Goal: Transaction & Acquisition: Purchase product/service

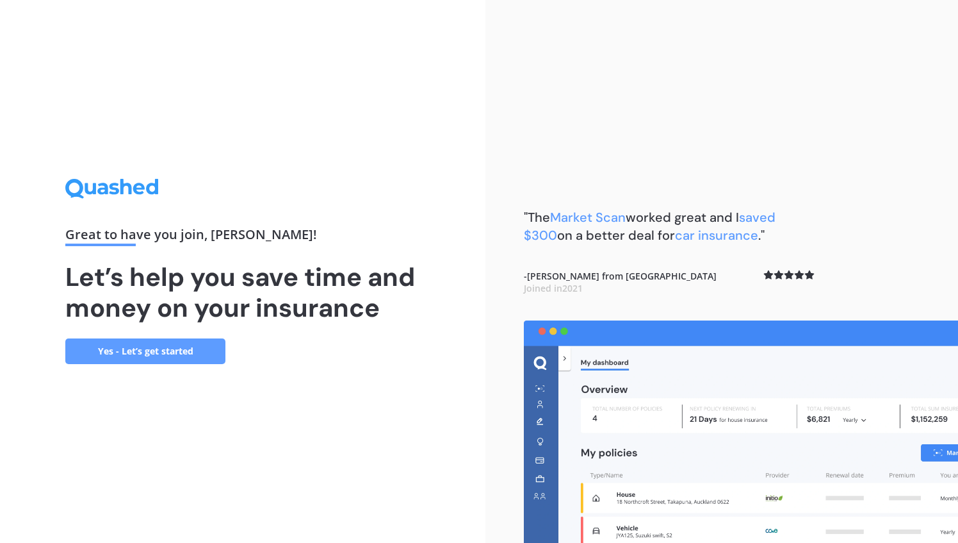
click at [186, 349] on link "Yes - Let’s get started" at bounding box center [145, 351] width 160 height 26
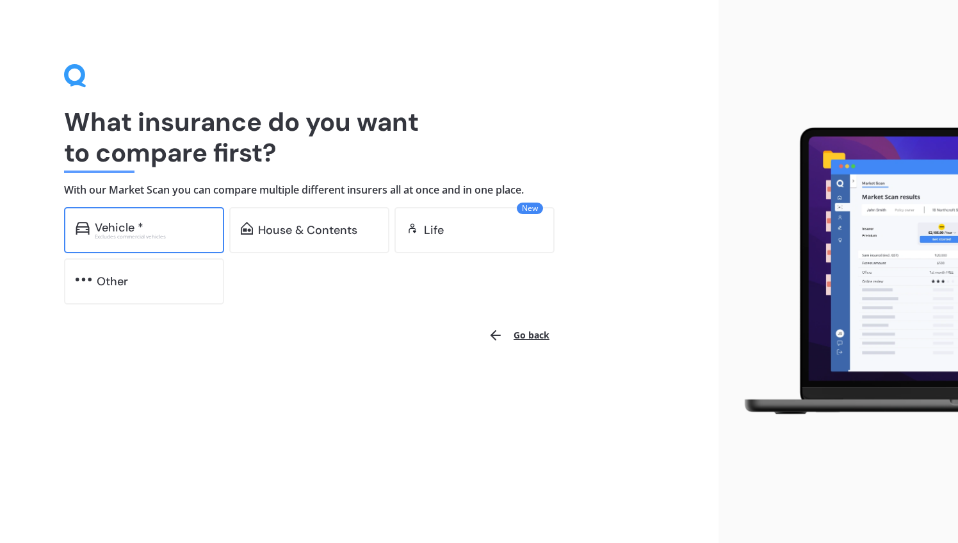
click at [187, 231] on div "Vehicle *" at bounding box center [154, 227] width 118 height 13
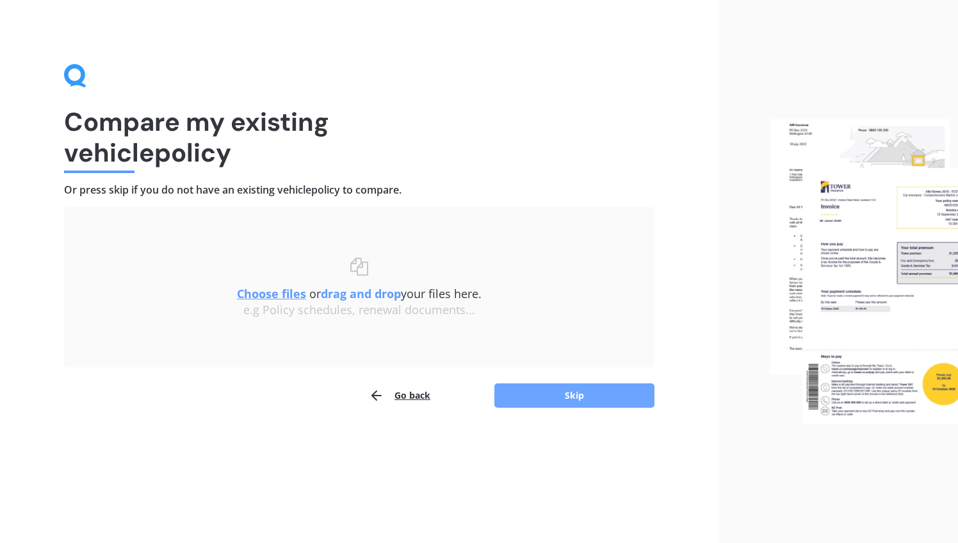
click at [564, 393] on button "Skip" at bounding box center [575, 395] width 160 height 24
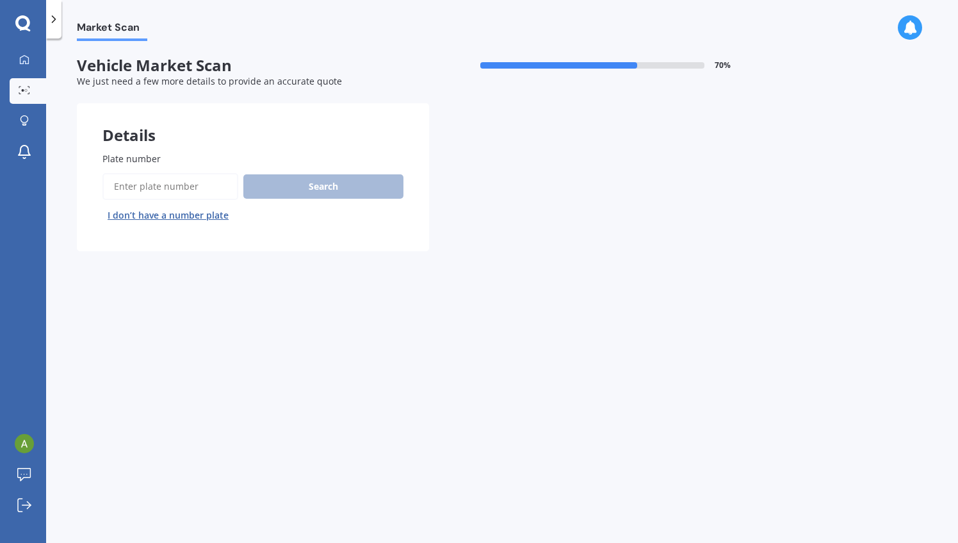
click at [196, 191] on input "Plate number" at bounding box center [170, 186] width 136 height 27
type input "QTL90"
click at [318, 183] on button "Search" at bounding box center [323, 186] width 160 height 24
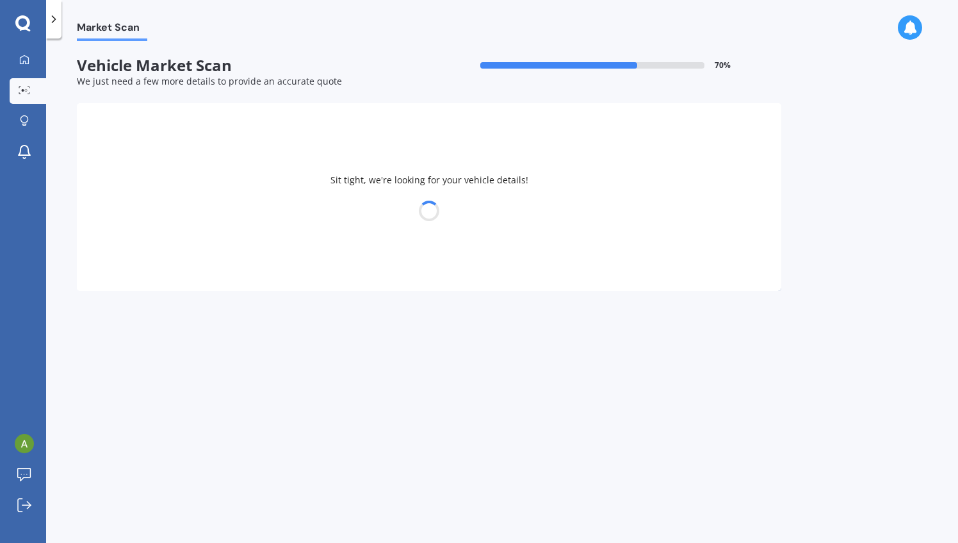
select select "TOYOTA"
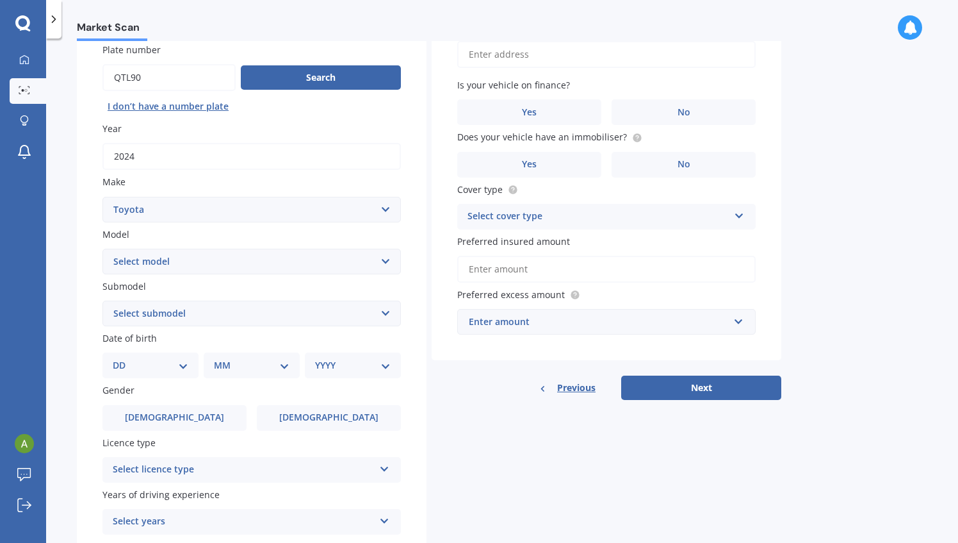
scroll to position [128, 0]
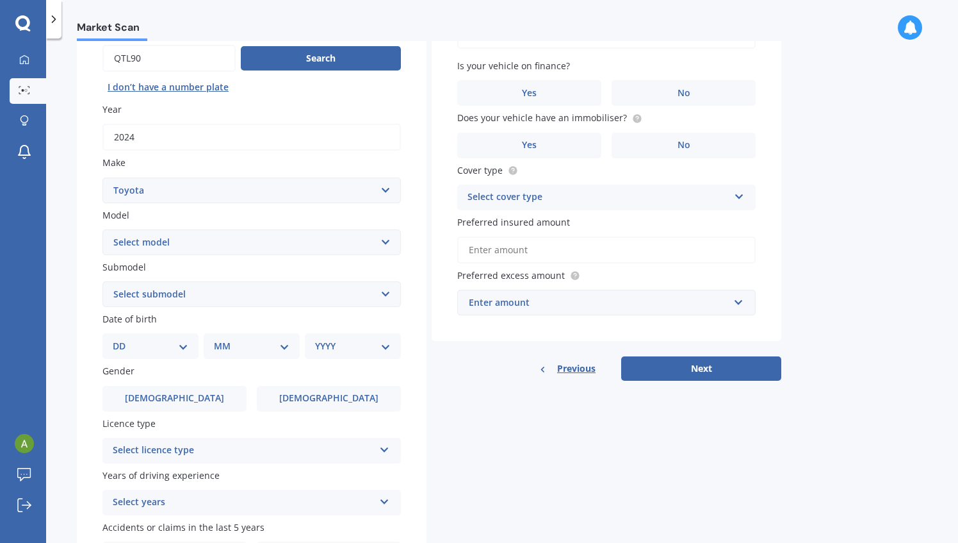
click at [241, 247] on select "Select model 4 Runner 86 Allex Allion Alphard Altezza Aqua Aristo Aurion Auris …" at bounding box center [251, 242] width 298 height 26
select select "RAV-4"
click at [102, 230] on select "Select model 4 Runner 86 Allex Allion Alphard Altezza Aqua Aristo Aurion Auris …" at bounding box center [251, 242] width 298 height 26
click at [227, 269] on label "Submodel" at bounding box center [248, 266] width 293 height 13
click at [227, 281] on select "Select submodel Diesel EV GX SUV 2.2/4WD/6AT Hybrid Hybrid 2WD Petrol" at bounding box center [251, 294] width 298 height 26
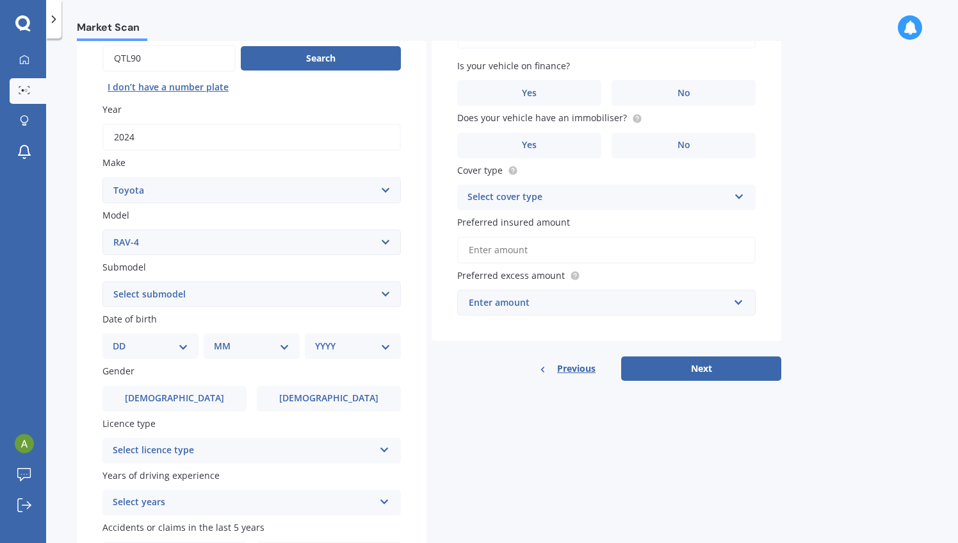
click at [217, 293] on select "Select submodel Diesel EV GX SUV 2.2/4WD/6AT Hybrid Hybrid 2WD Petrol" at bounding box center [251, 294] width 298 height 26
select select "HYBRID"
click at [102, 282] on select "Select submodel Diesel EV GX SUV 2.2/4WD/6AT Hybrid Hybrid 2WD Petrol" at bounding box center [251, 294] width 298 height 26
click at [187, 348] on select "DD 01 02 03 04 05 06 07 08 09 10 11 12 13 14 15 16 17 18 19 20 21 22 23 24 25 2…" at bounding box center [151, 346] width 76 height 14
select select "18"
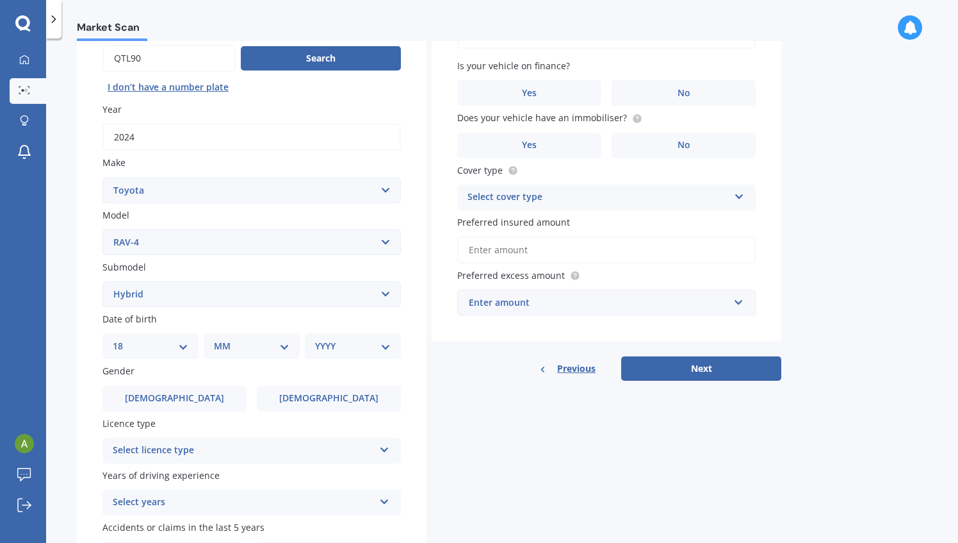
click at [123, 340] on select "DD 01 02 03 04 05 06 07 08 09 10 11 12 13 14 15 16 17 18 19 20 21 22 23 24 25 2…" at bounding box center [151, 346] width 76 height 14
click at [287, 348] on select "MM 01 02 03 04 05 06 07 08 09 10 11 12" at bounding box center [254, 346] width 70 height 14
select select "06"
click at [219, 340] on select "MM 01 02 03 04 05 06 07 08 09 10 11 12" at bounding box center [254, 346] width 70 height 14
click at [376, 347] on select "YYYY 2025 2024 2023 2022 2021 2020 2019 2018 2017 2016 2015 2014 2013 2012 2011…" at bounding box center [350, 346] width 70 height 14
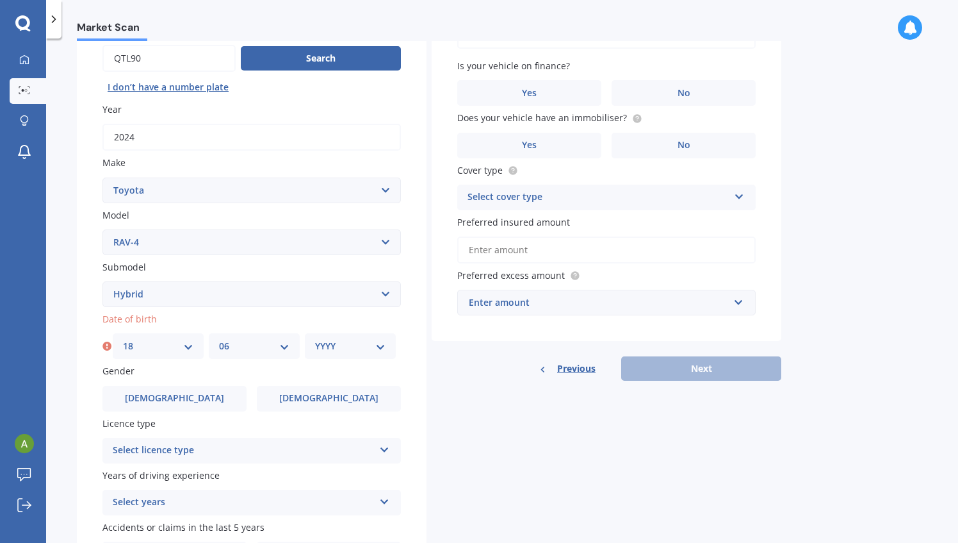
select select "1977"
click at [315, 340] on select "YYYY 2025 2024 2023 2022 2021 2020 2019 2018 2017 2016 2015 2014 2013 2012 2011…" at bounding box center [350, 346] width 70 height 14
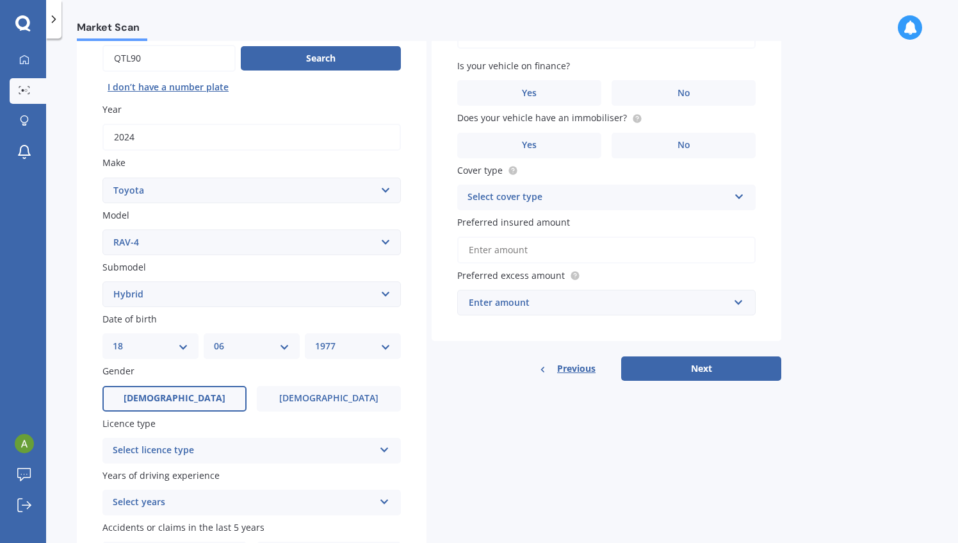
click at [200, 397] on label "Male" at bounding box center [174, 399] width 144 height 26
click at [0, 0] on input "Male" at bounding box center [0, 0] width 0 height 0
click at [384, 446] on icon at bounding box center [384, 447] width 11 height 9
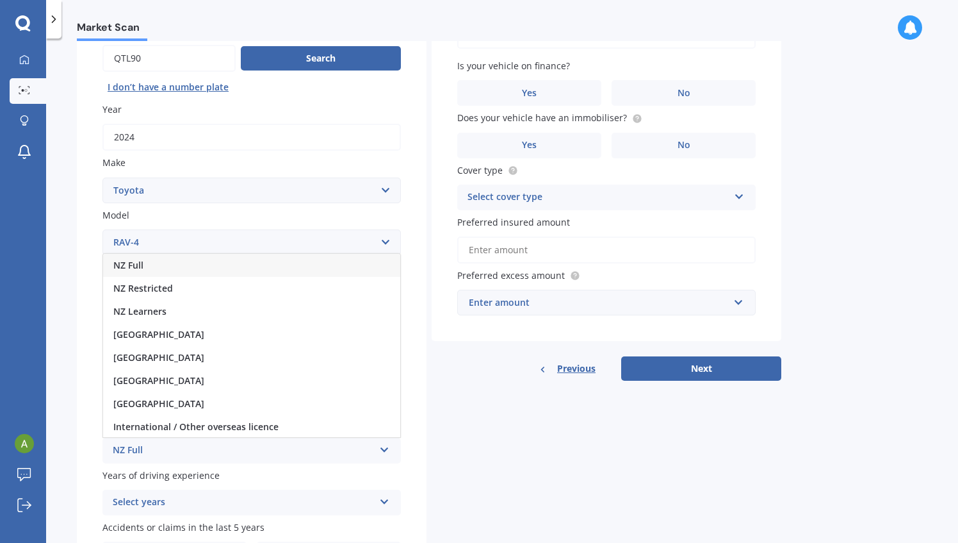
click at [222, 266] on div "NZ Full" at bounding box center [251, 265] width 297 height 23
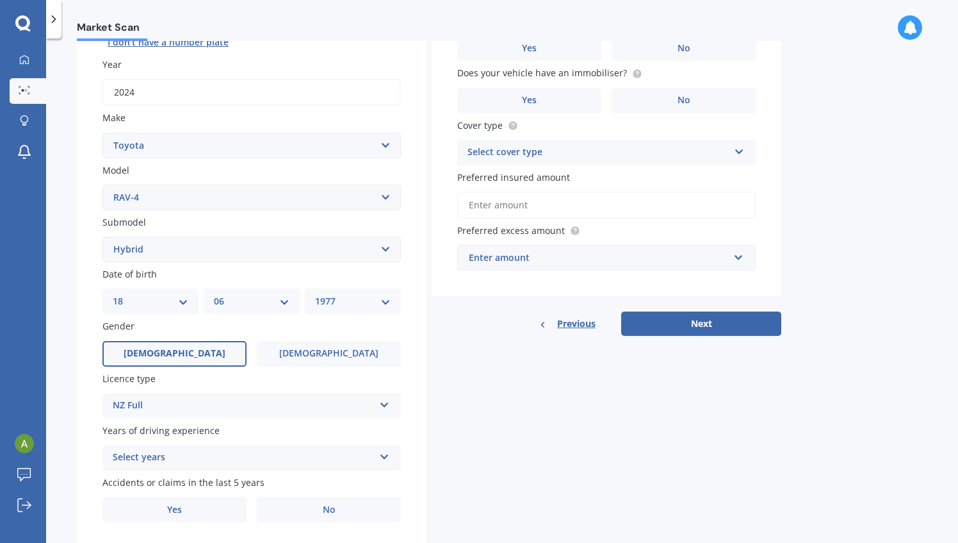
scroll to position [213, 0]
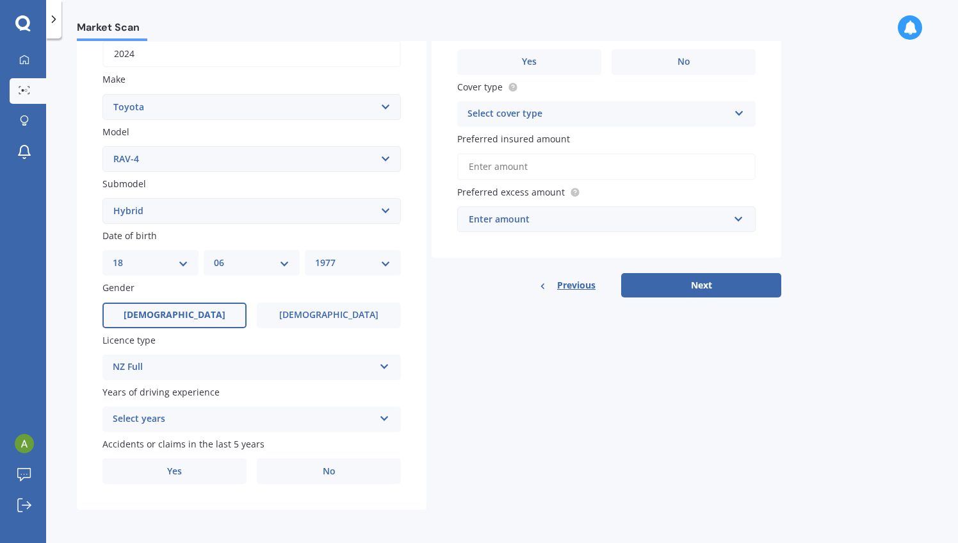
click at [389, 416] on div "Select years 5 or more years 4 years 3 years 2 years 1 year" at bounding box center [251, 419] width 298 height 26
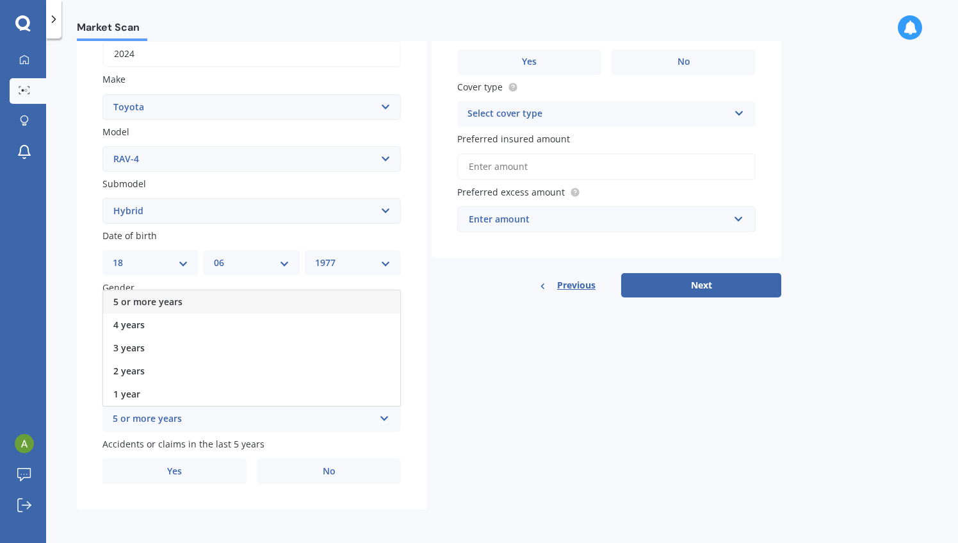
click at [264, 302] on div "5 or more years" at bounding box center [251, 301] width 297 height 23
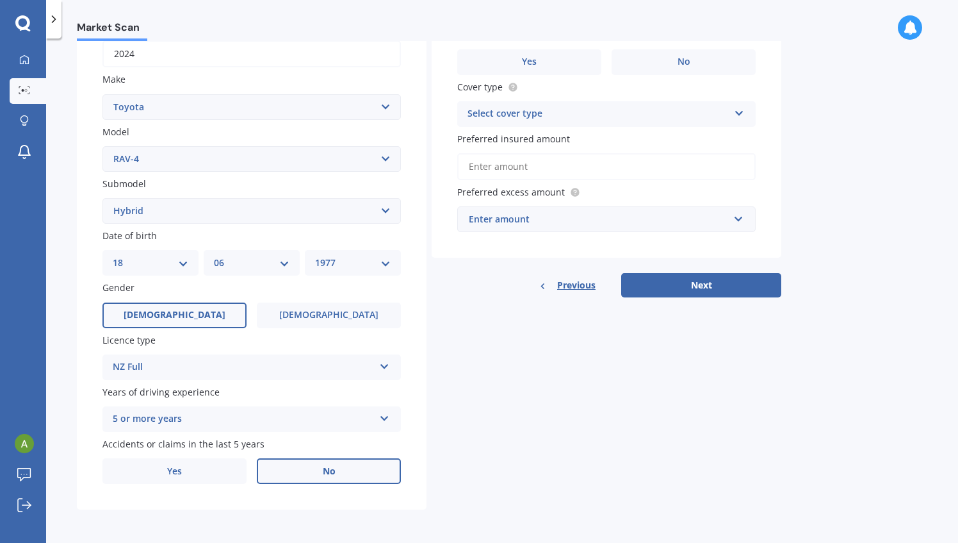
click at [318, 466] on label "No" at bounding box center [329, 471] width 144 height 26
click at [0, 0] on input "No" at bounding box center [0, 0] width 0 height 0
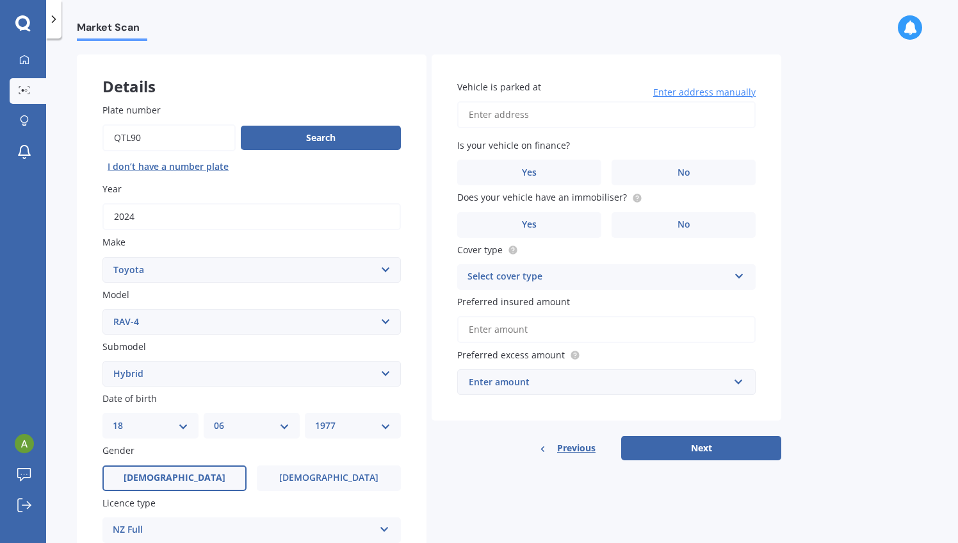
scroll to position [0, 0]
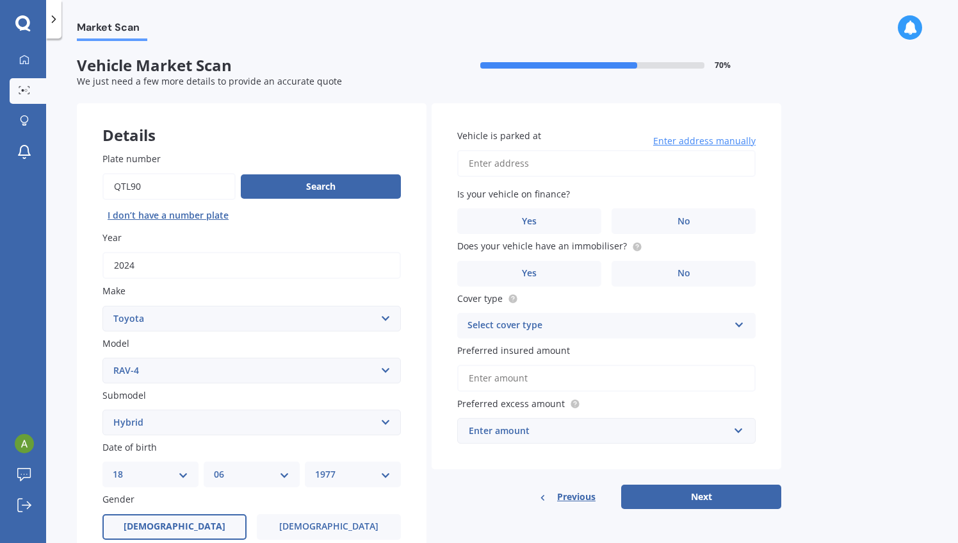
click at [550, 152] on input "Vehicle is parked at" at bounding box center [606, 163] width 298 height 27
type input "39 Rawhiti Road, One Tree Hill, Auckland 1061"
click at [634, 247] on circle at bounding box center [637, 246] width 8 height 8
click at [558, 268] on label "Yes" at bounding box center [529, 274] width 144 height 26
click at [0, 0] on input "Yes" at bounding box center [0, 0] width 0 height 0
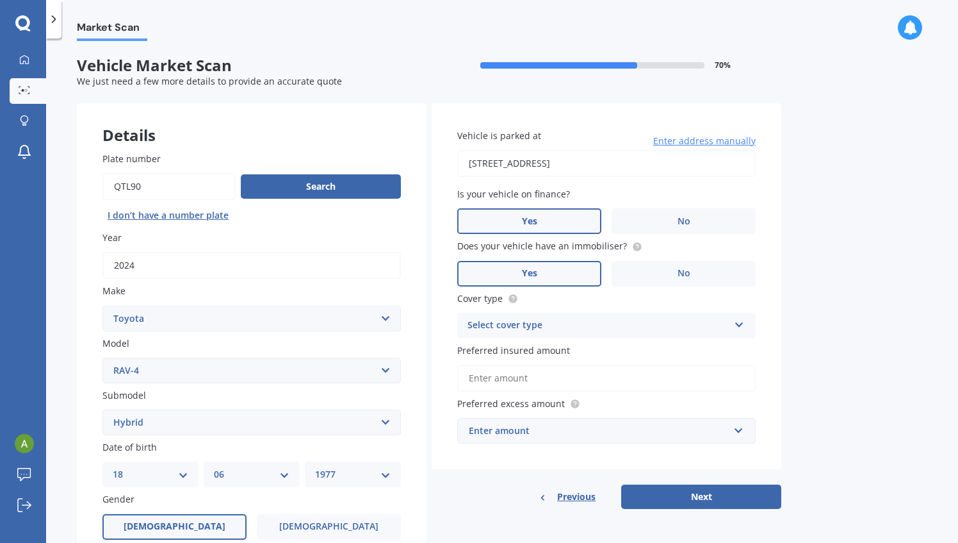
click at [584, 218] on label "Yes" at bounding box center [529, 221] width 144 height 26
click at [0, 0] on input "Yes" at bounding box center [0, 0] width 0 height 0
click at [599, 323] on div "Select cover type" at bounding box center [598, 325] width 261 height 15
click at [583, 356] on div "Comprehensive" at bounding box center [606, 350] width 297 height 23
click at [577, 379] on input "Preferred insured amount" at bounding box center [606, 377] width 298 height 27
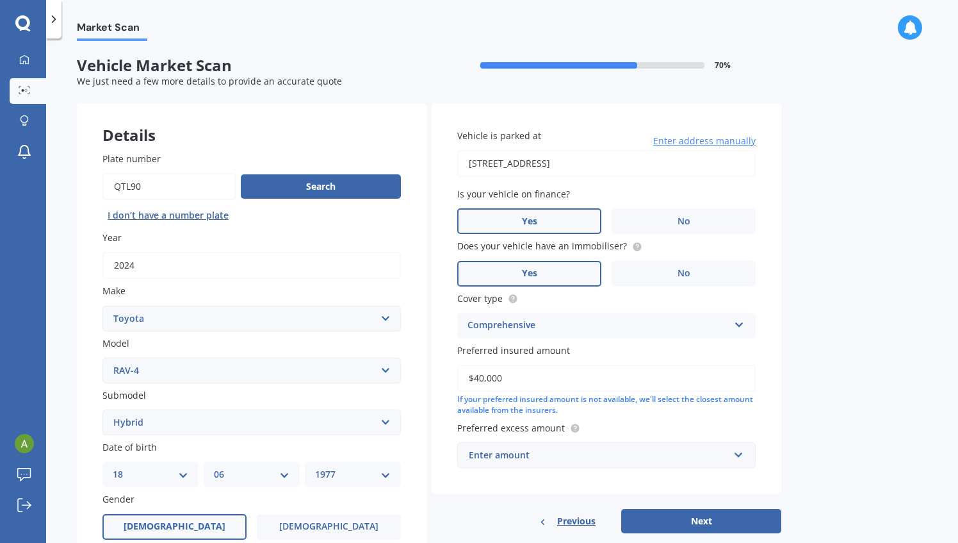
type input "$40,000"
click at [795, 366] on div "Market Scan Vehicle Market Scan 70 % We just need a few more details to provide…" at bounding box center [502, 293] width 912 height 504
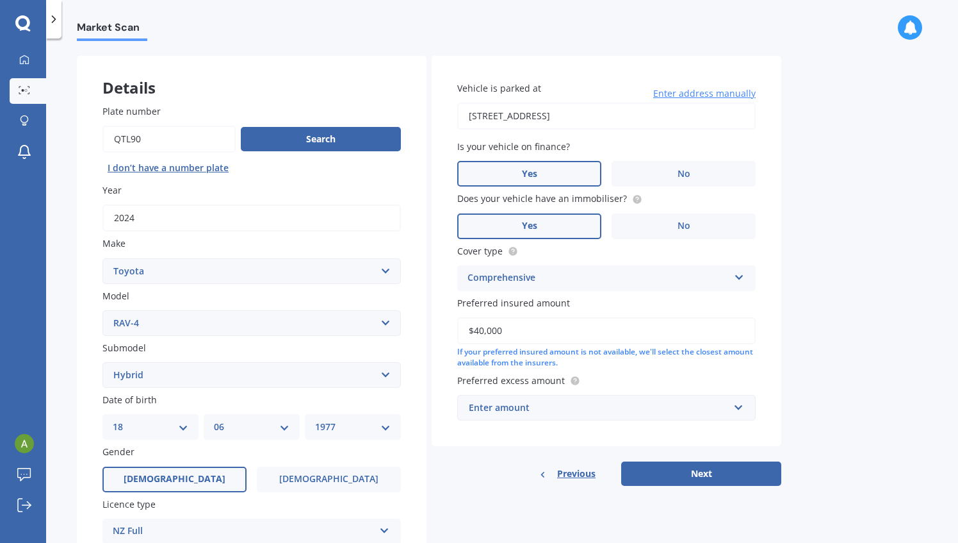
scroll to position [128, 0]
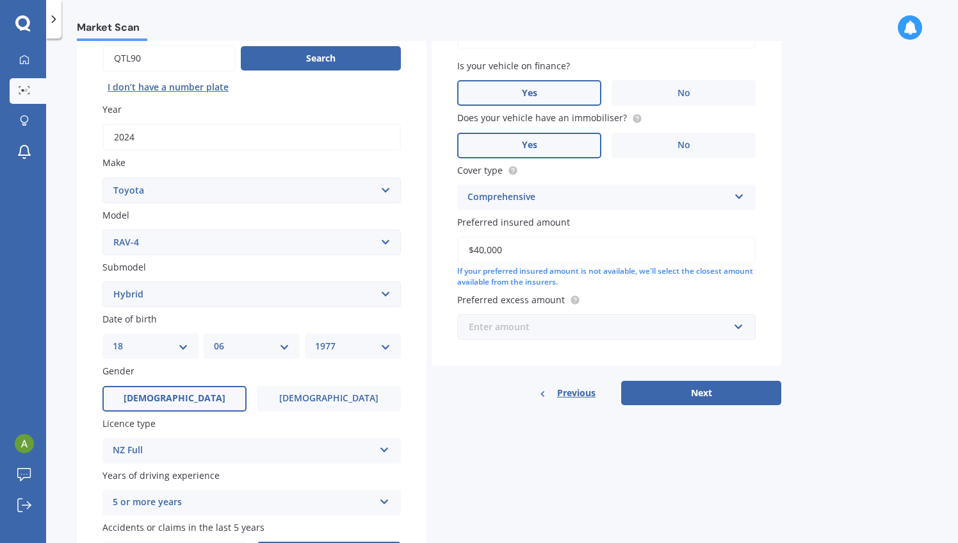
click at [733, 333] on input "text" at bounding box center [602, 327] width 287 height 24
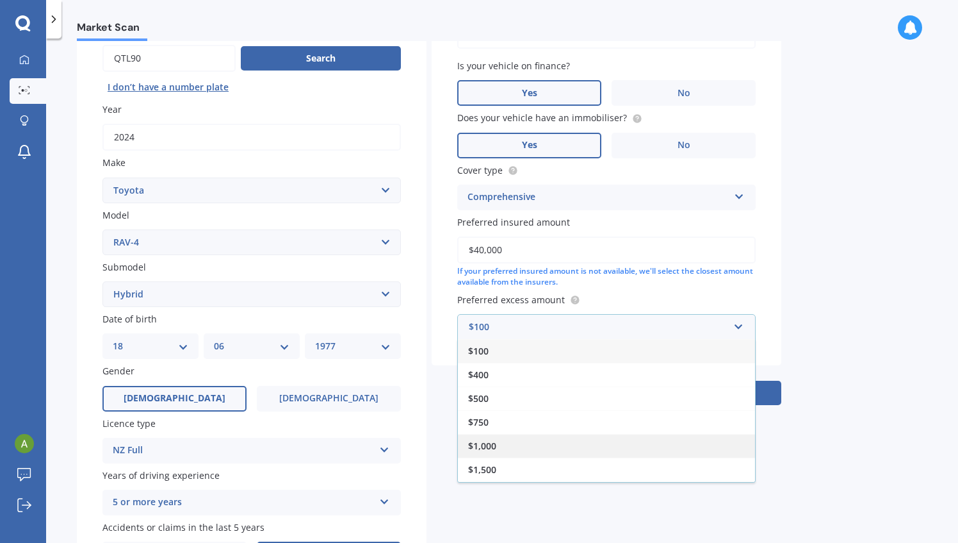
click at [496, 441] on div "$1,000" at bounding box center [606, 446] width 297 height 24
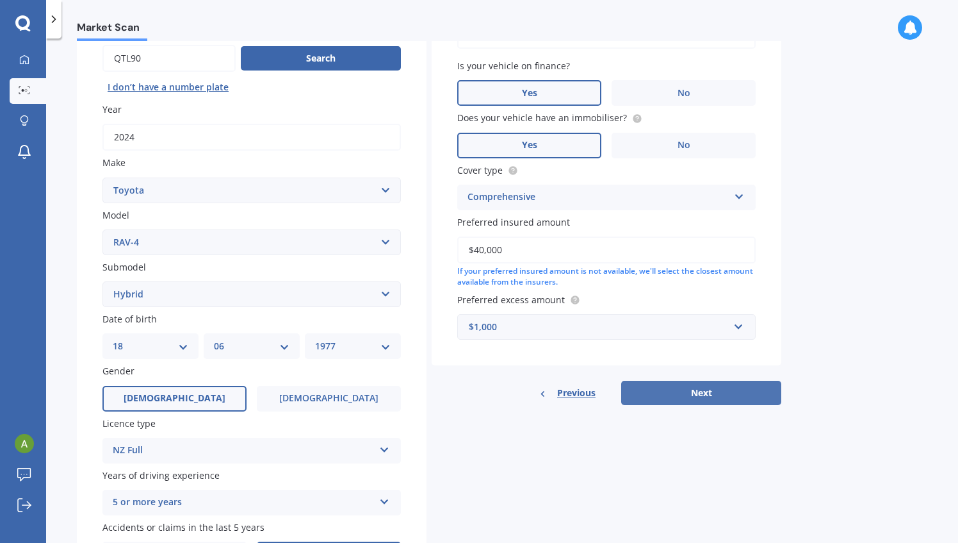
click at [681, 391] on button "Next" at bounding box center [701, 392] width 160 height 24
select select "18"
select select "06"
select select "1977"
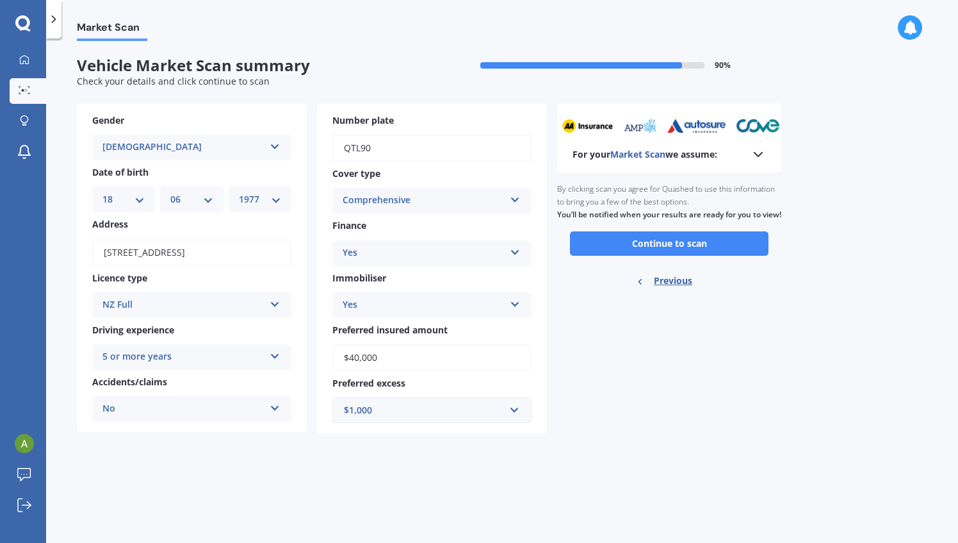
scroll to position [0, 0]
click at [674, 252] on button "Continue to scan" at bounding box center [669, 243] width 199 height 24
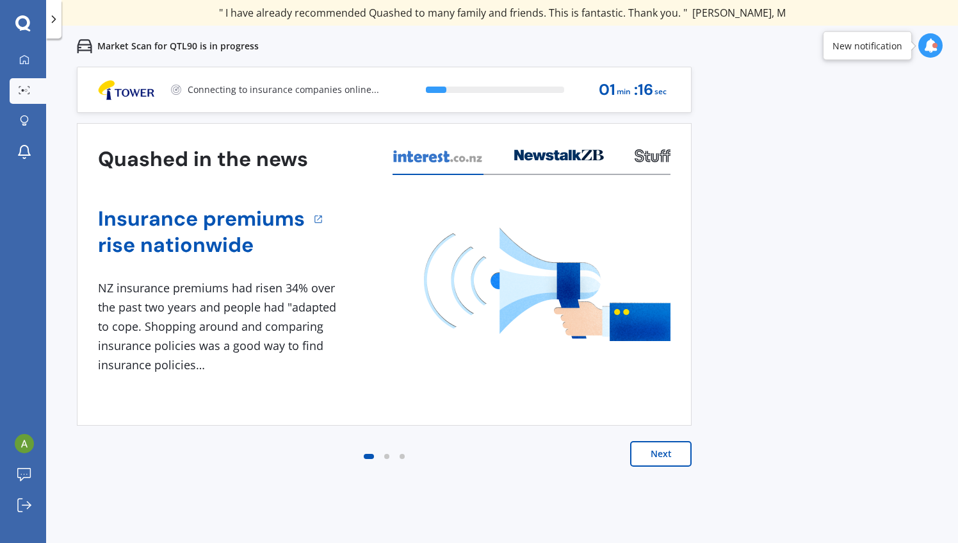
click at [929, 49] on icon at bounding box center [931, 45] width 14 height 14
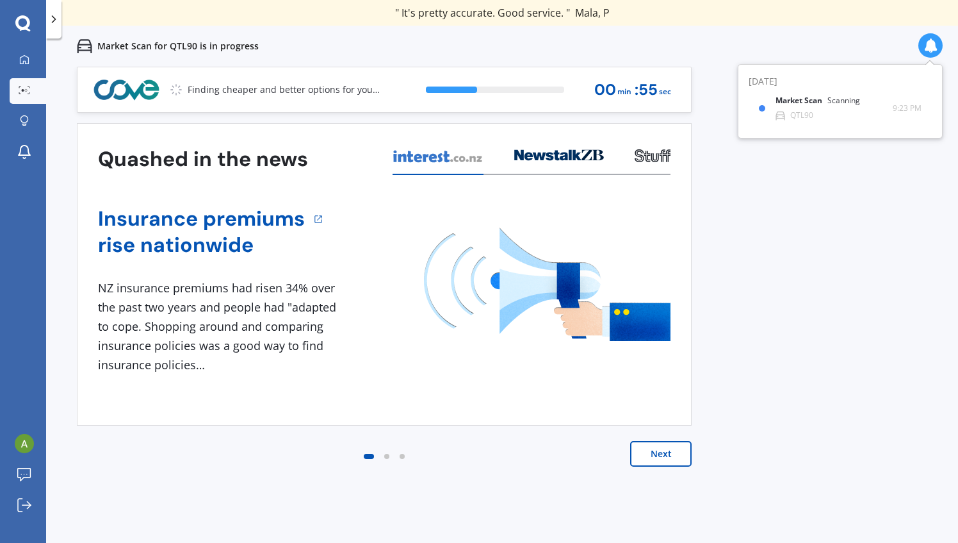
click at [675, 446] on button "Next" at bounding box center [660, 454] width 61 height 26
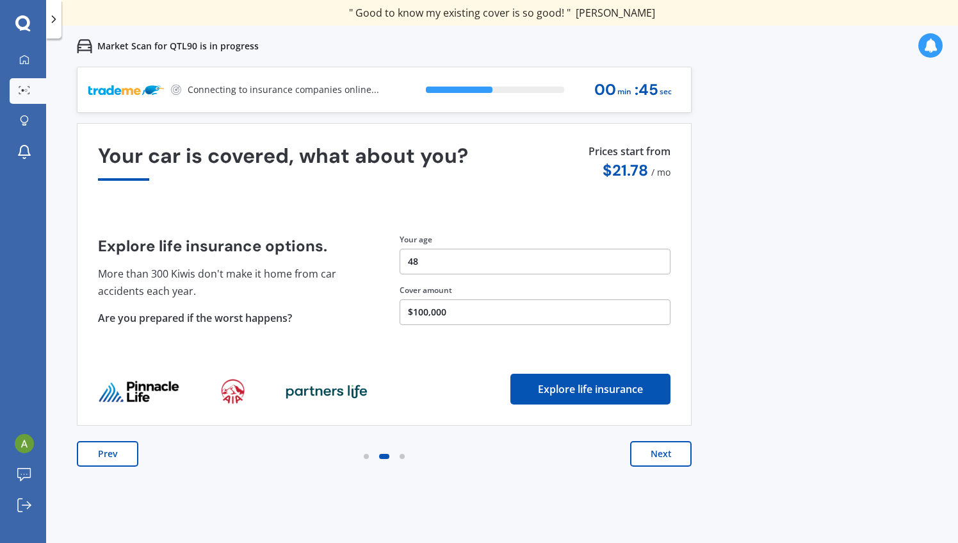
click at [667, 450] on button "Next" at bounding box center [660, 454] width 61 height 26
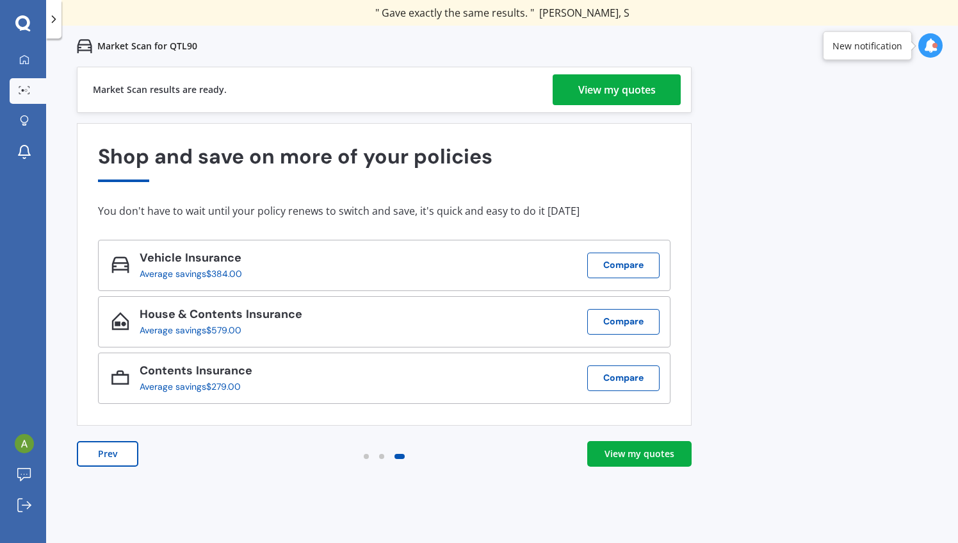
click at [637, 87] on div "View my quotes" at bounding box center [617, 89] width 78 height 31
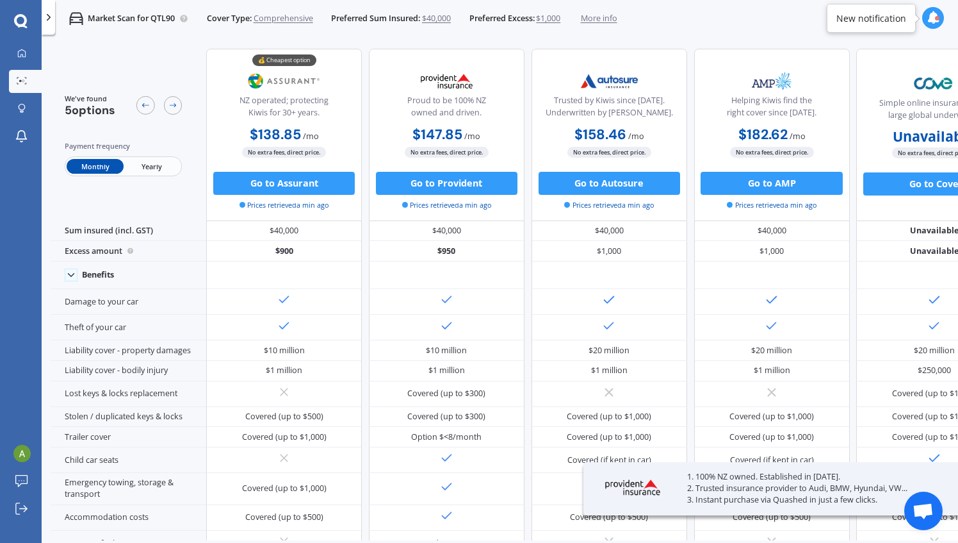
click at [161, 168] on span "Yearly" at bounding box center [152, 166] width 56 height 15
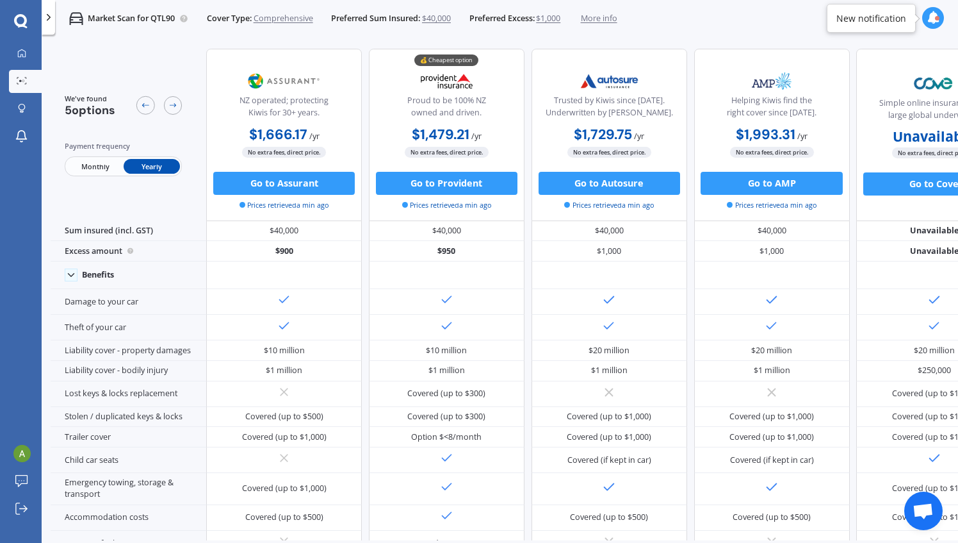
click at [931, 19] on icon at bounding box center [933, 18] width 13 height 13
click at [671, 29] on div "Market Scan for QTL90 Cover Type: Comprehensive Preferred Sum Insured: $40,000 …" at bounding box center [500, 18] width 917 height 37
click at [594, 17] on span "More info" at bounding box center [599, 19] width 37 height 12
